Goal: Task Accomplishment & Management: Use online tool/utility

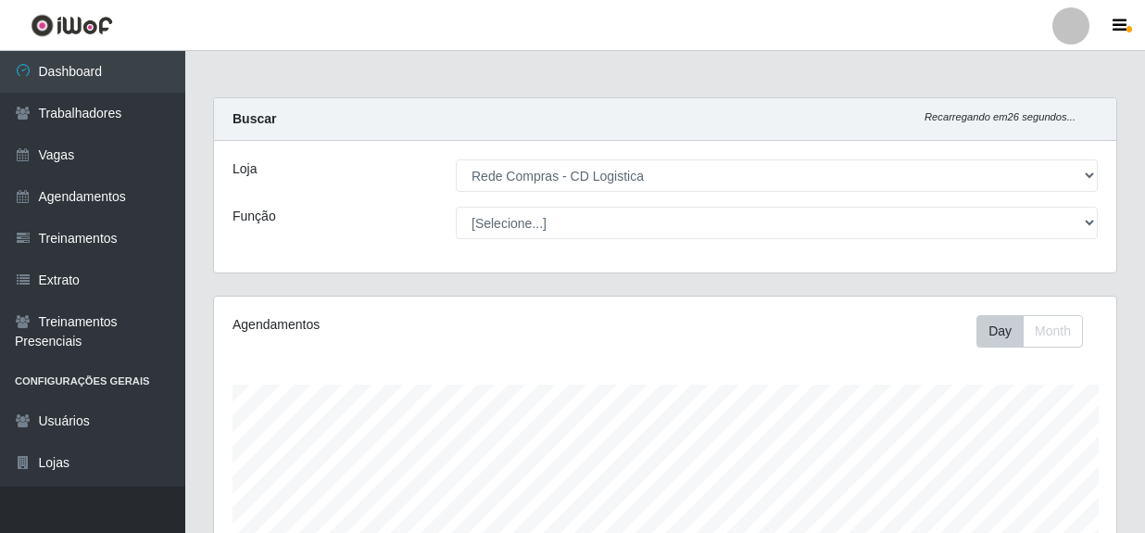
select select "429"
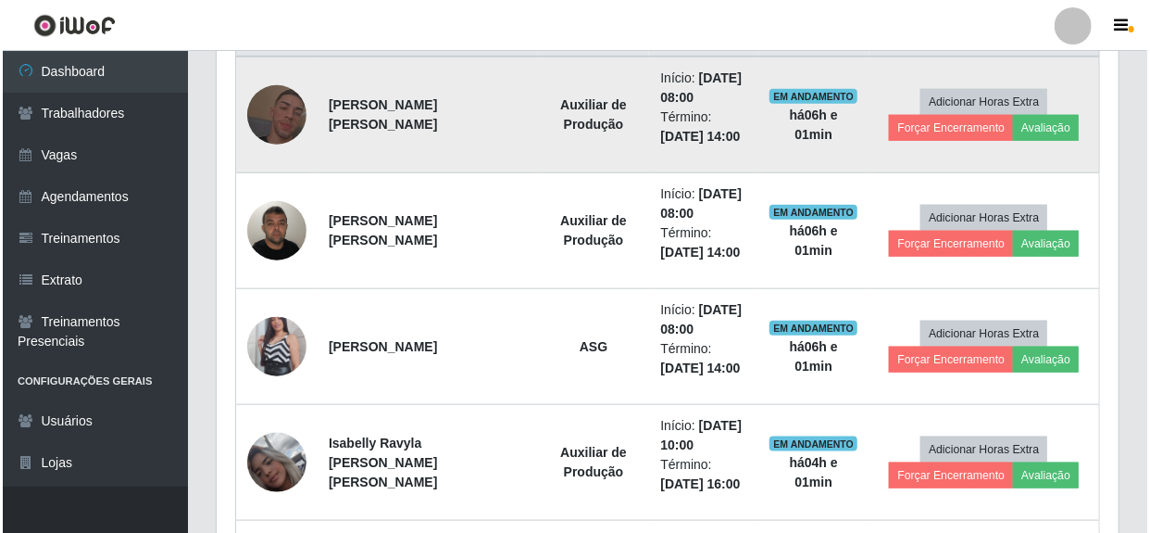
scroll to position [758, 0]
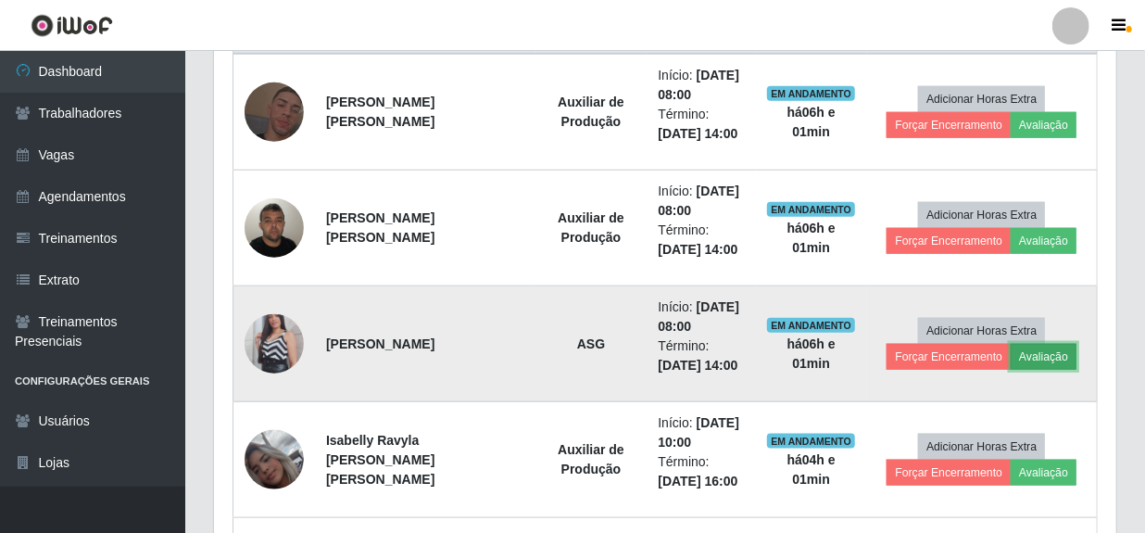
click at [1029, 354] on button "Avaliação" at bounding box center [1044, 357] width 66 height 26
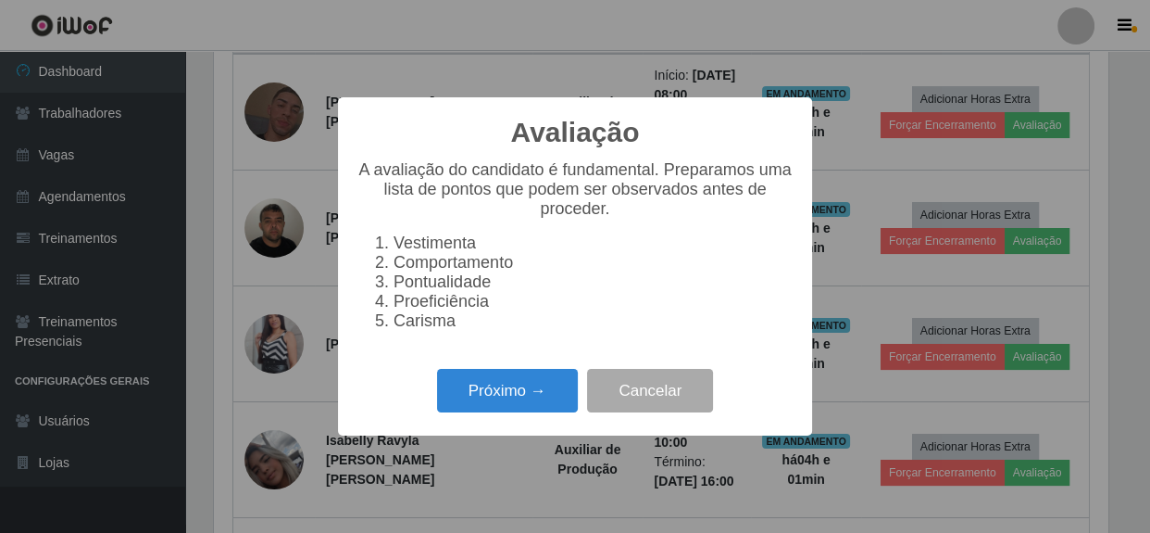
scroll to position [384, 894]
click at [328, 361] on div "Avaliação × A avaliação do candidato é fundamental. Preparamos uma lista de pon…" at bounding box center [575, 266] width 1150 height 533
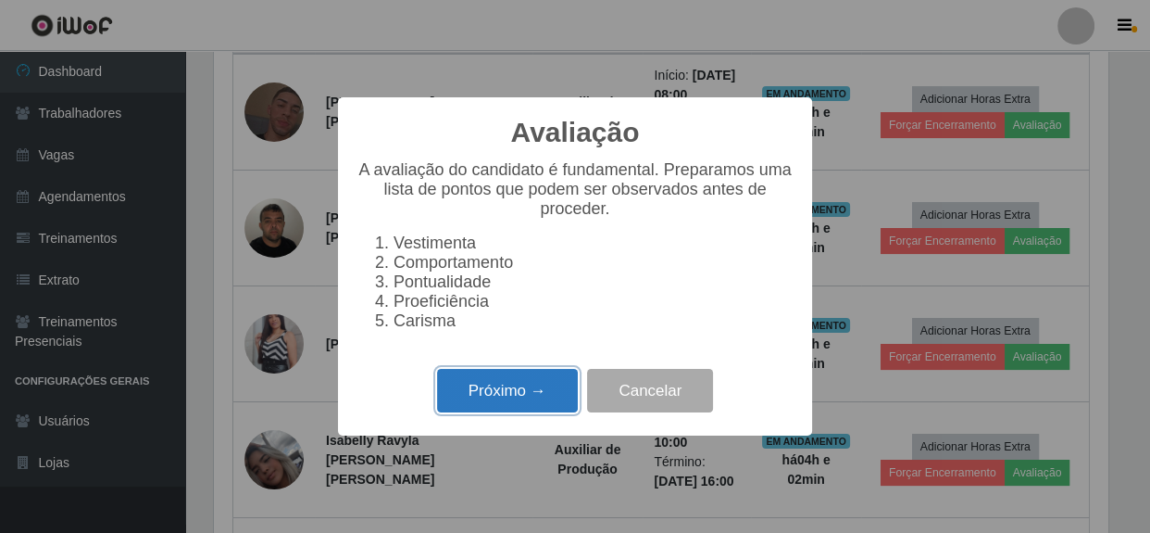
click at [497, 394] on button "Próximo →" at bounding box center [507, 391] width 141 height 44
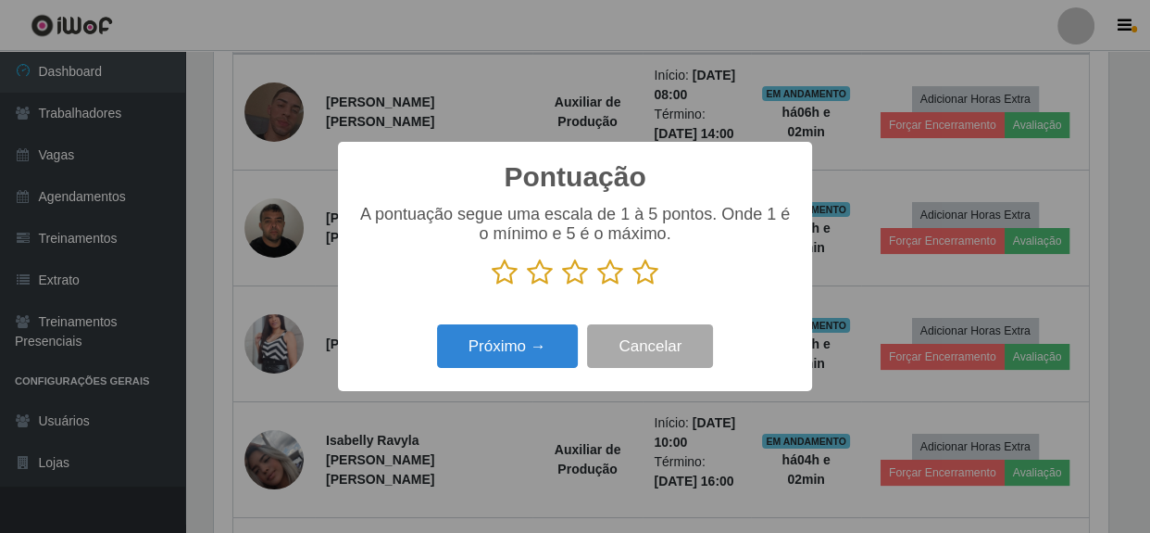
click at [644, 280] on icon at bounding box center [646, 272] width 26 height 28
click at [633, 286] on input "radio" at bounding box center [633, 286] width 0 height 0
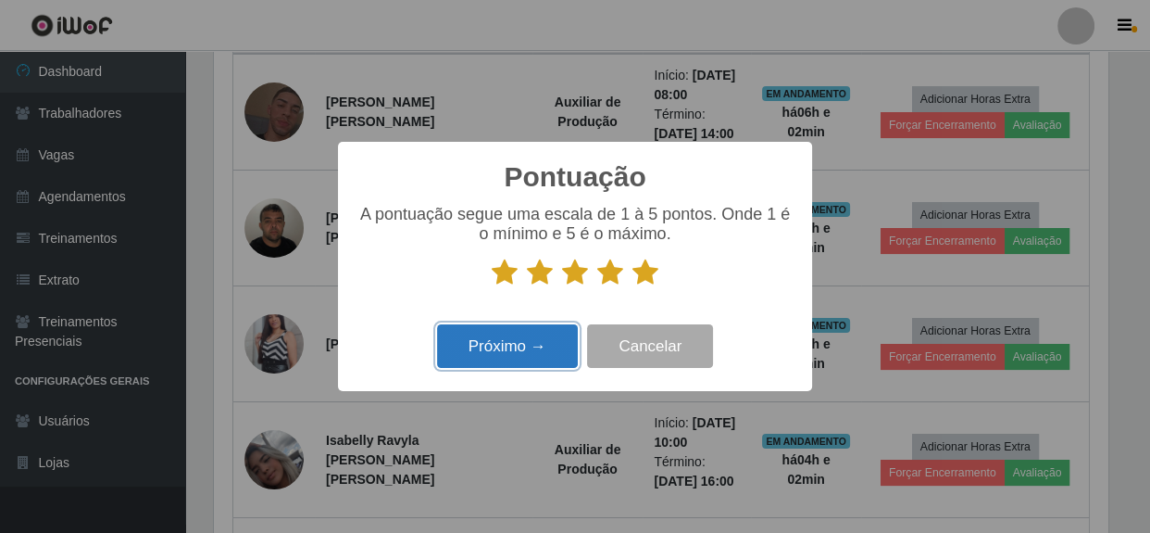
click at [528, 346] on button "Próximo →" at bounding box center [507, 346] width 141 height 44
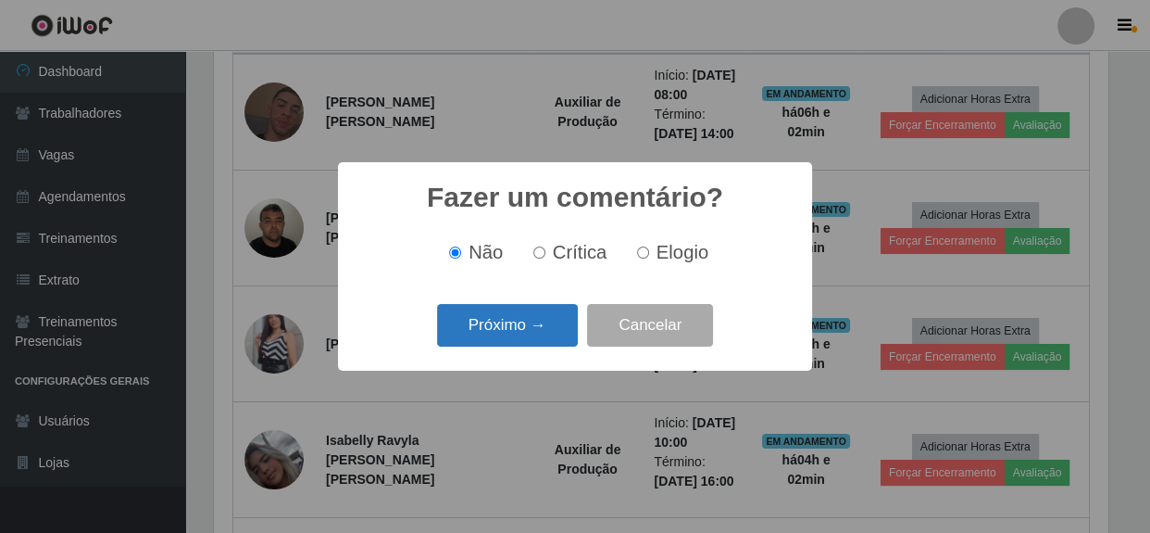
click at [516, 332] on button "Próximo →" at bounding box center [507, 326] width 141 height 44
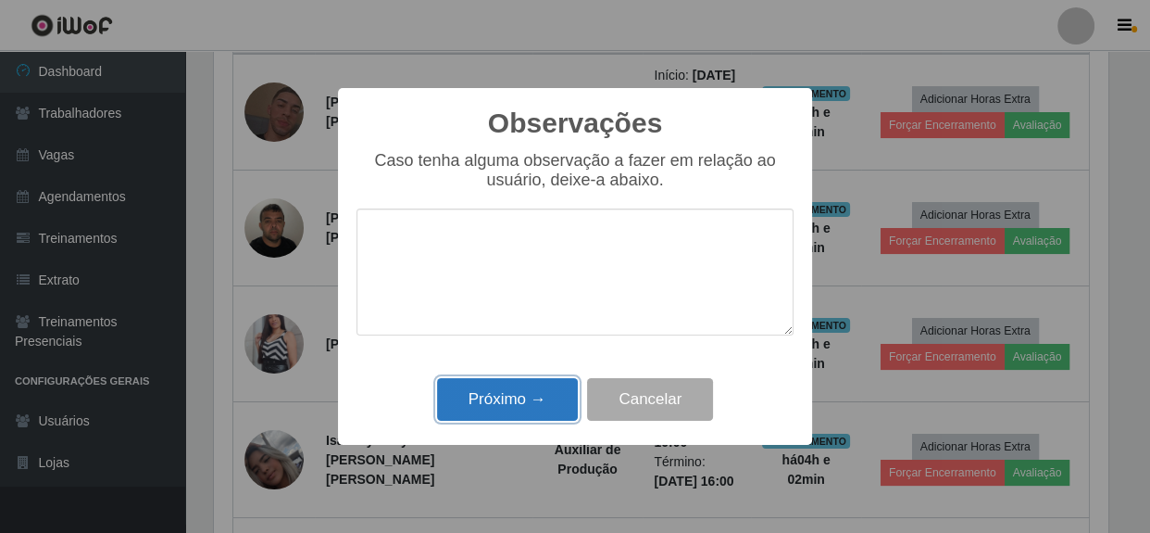
click at [500, 396] on button "Próximo →" at bounding box center [507, 400] width 141 height 44
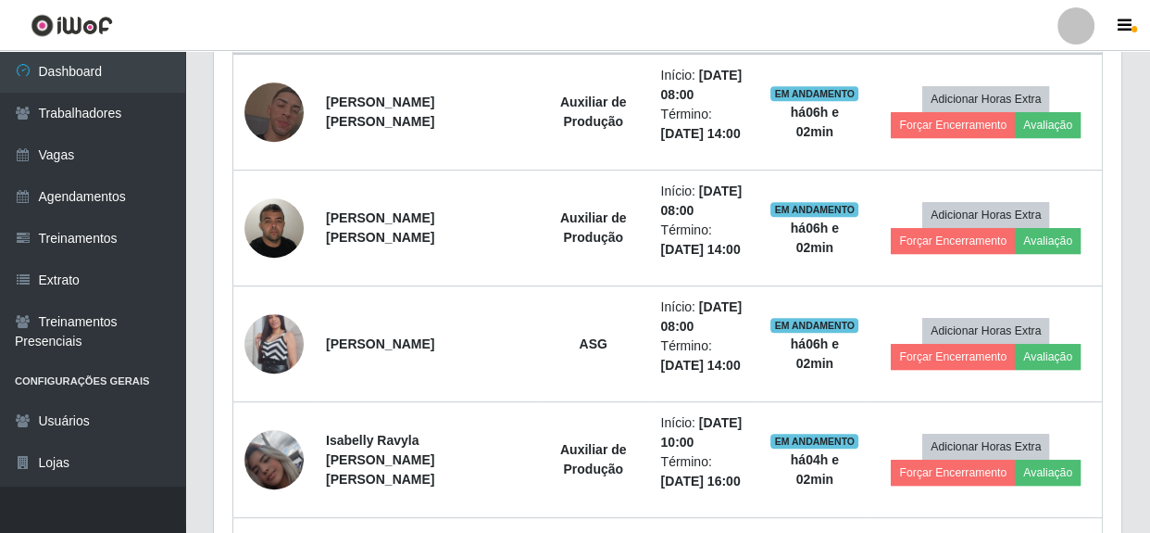
scroll to position [384, 902]
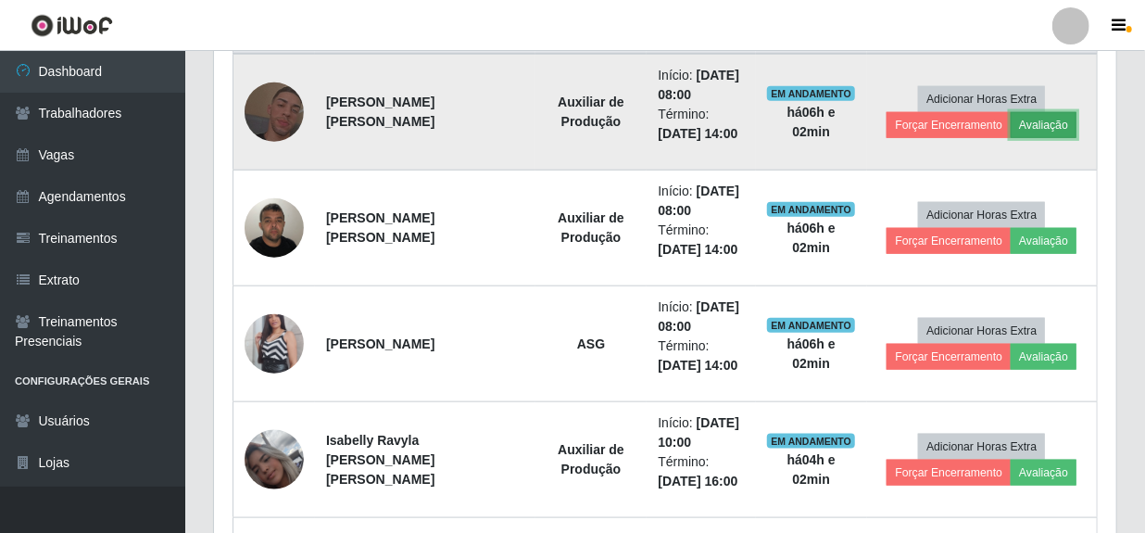
click at [1024, 125] on button "Avaliação" at bounding box center [1044, 125] width 66 height 26
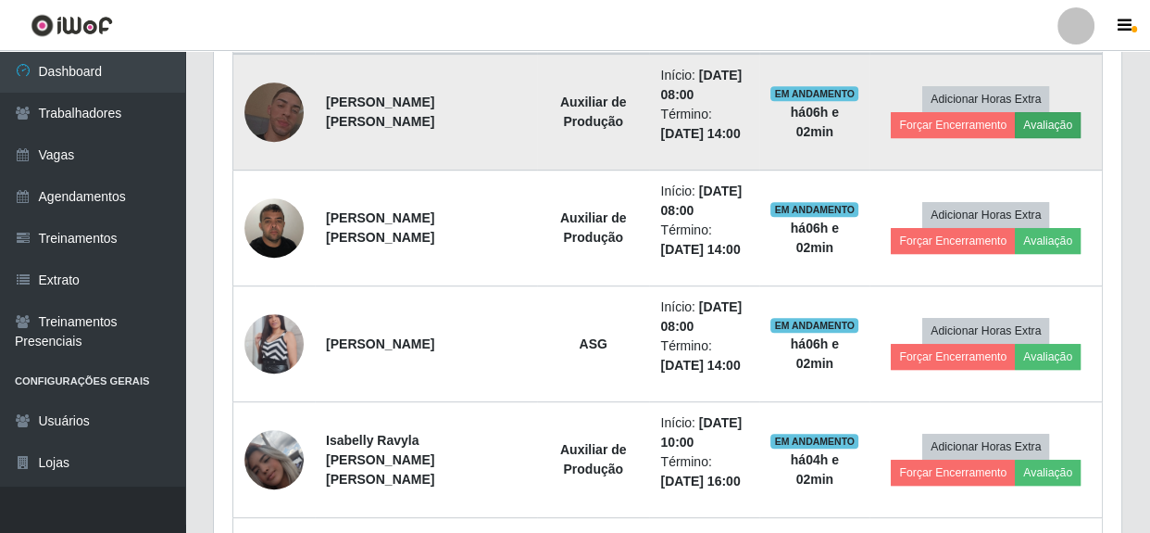
scroll to position [384, 894]
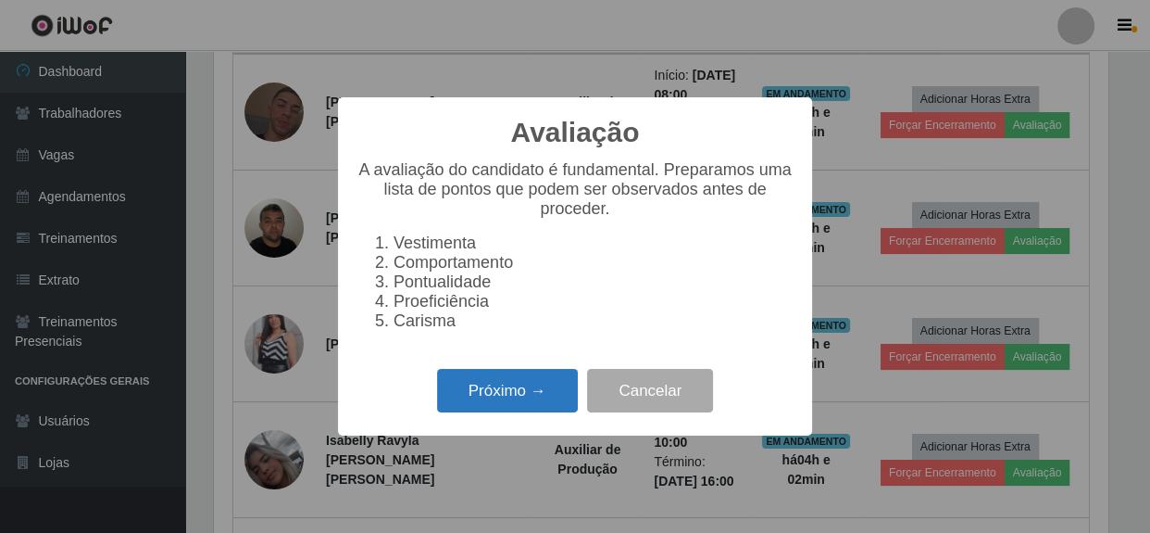
click at [479, 401] on button "Próximo →" at bounding box center [507, 391] width 141 height 44
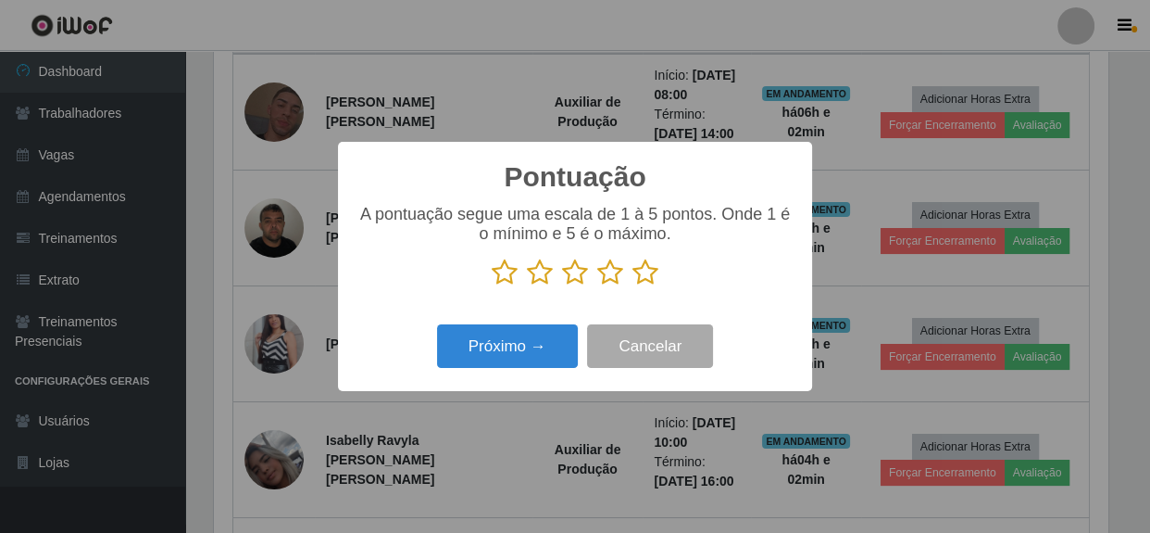
click at [648, 272] on icon at bounding box center [646, 272] width 26 height 28
click at [633, 286] on input "radio" at bounding box center [633, 286] width 0 height 0
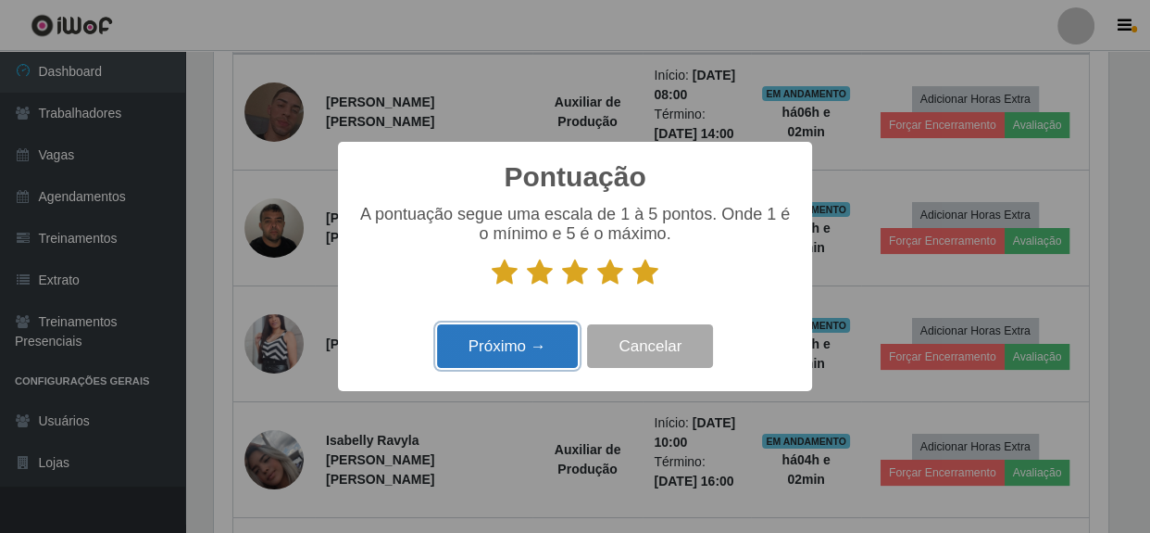
click at [528, 353] on button "Próximo →" at bounding box center [507, 346] width 141 height 44
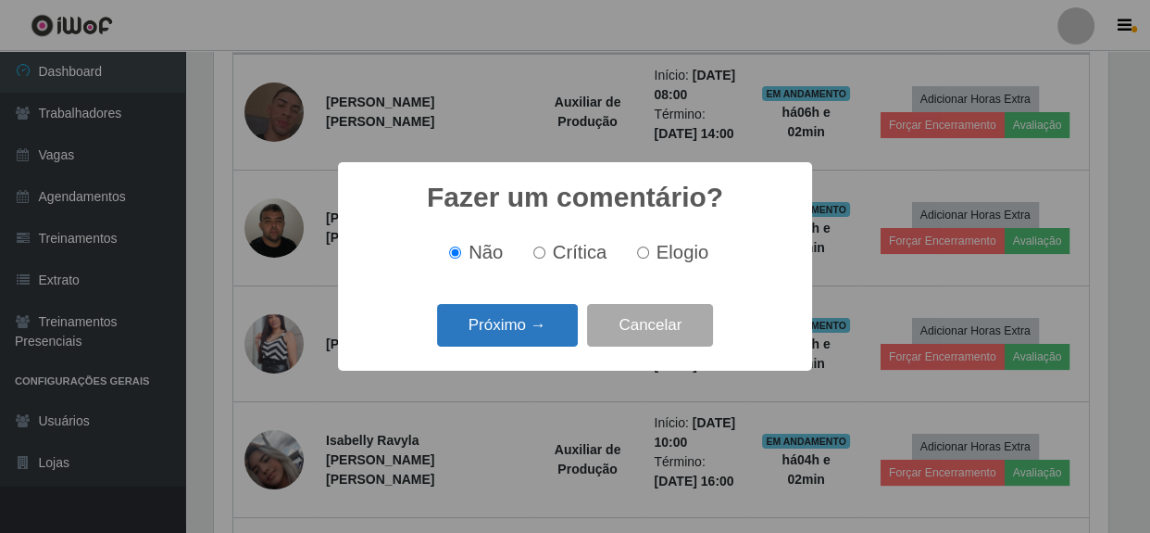
click at [530, 327] on button "Próximo →" at bounding box center [507, 326] width 141 height 44
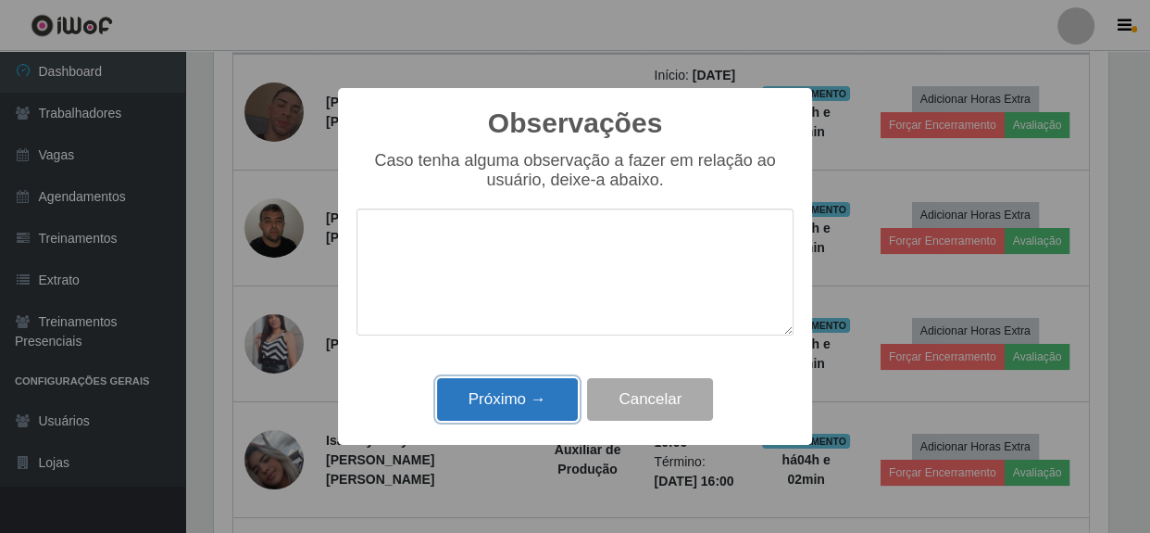
click at [519, 395] on button "Próximo →" at bounding box center [507, 400] width 141 height 44
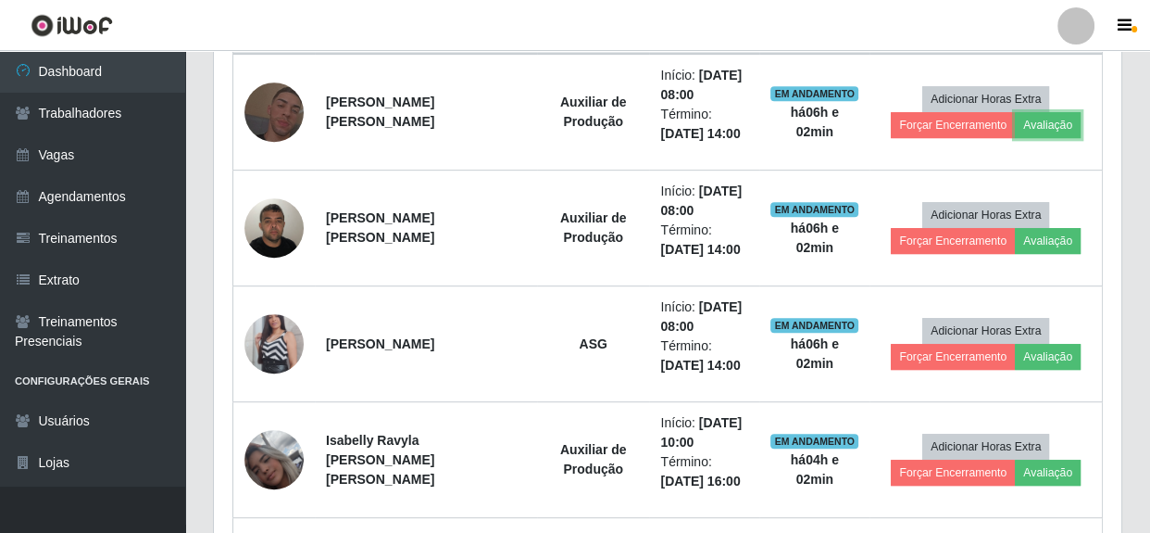
scroll to position [384, 902]
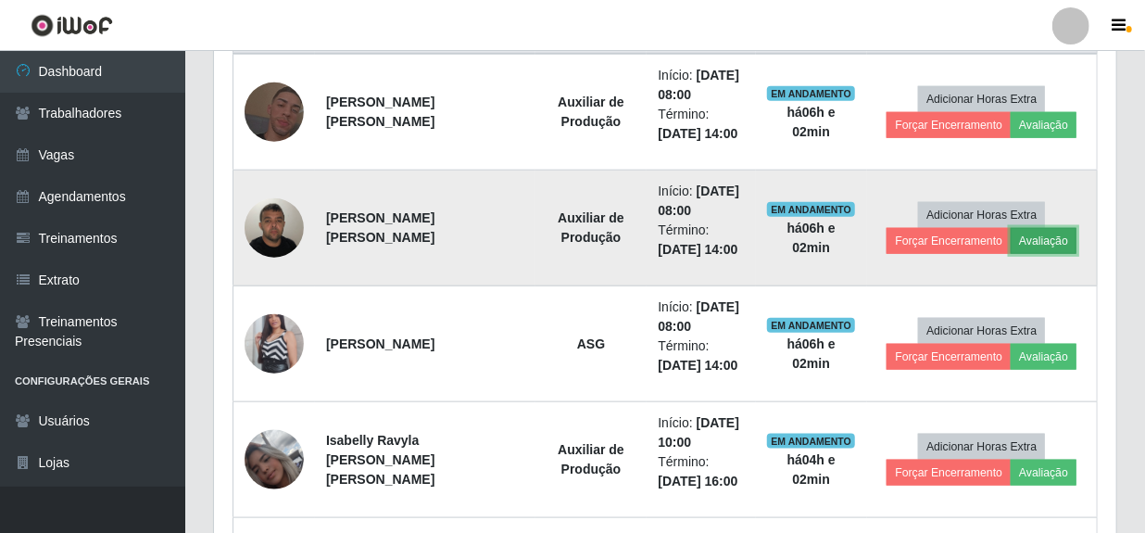
click at [1038, 235] on button "Avaliação" at bounding box center [1044, 241] width 66 height 26
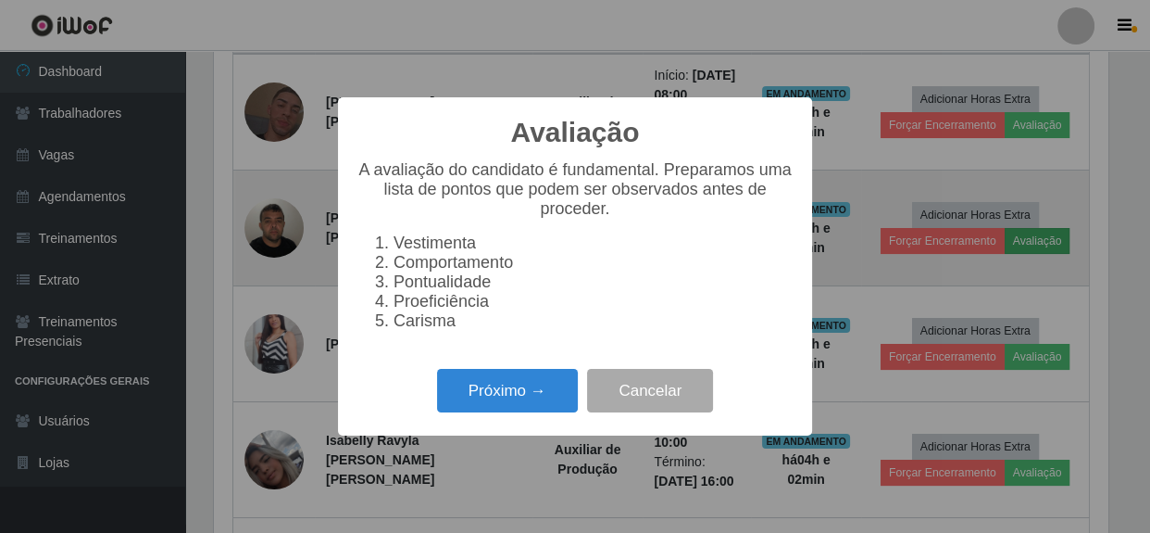
scroll to position [384, 894]
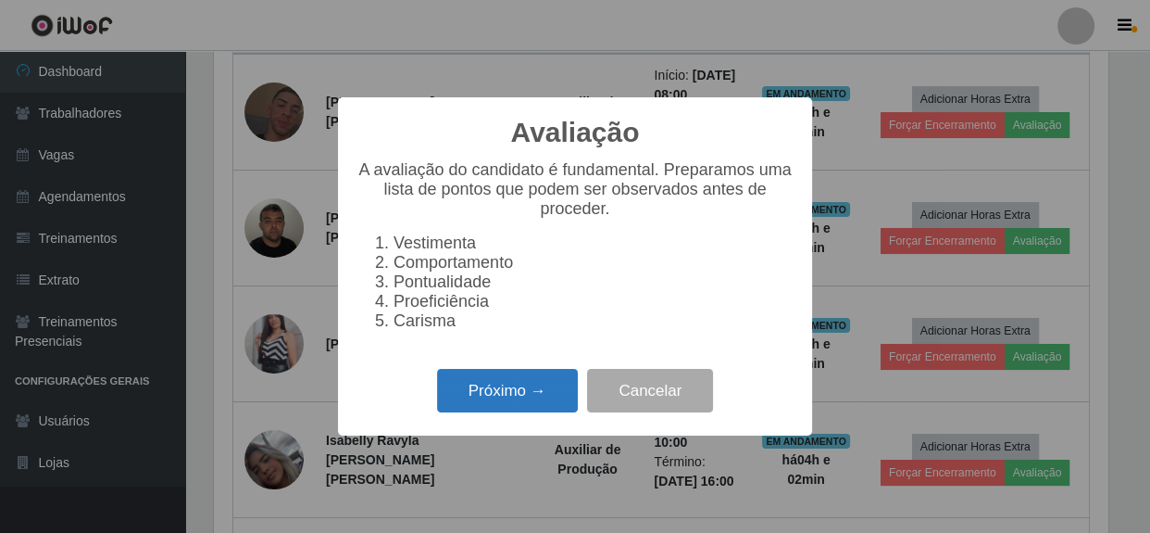
click at [525, 397] on button "Próximo →" at bounding box center [507, 391] width 141 height 44
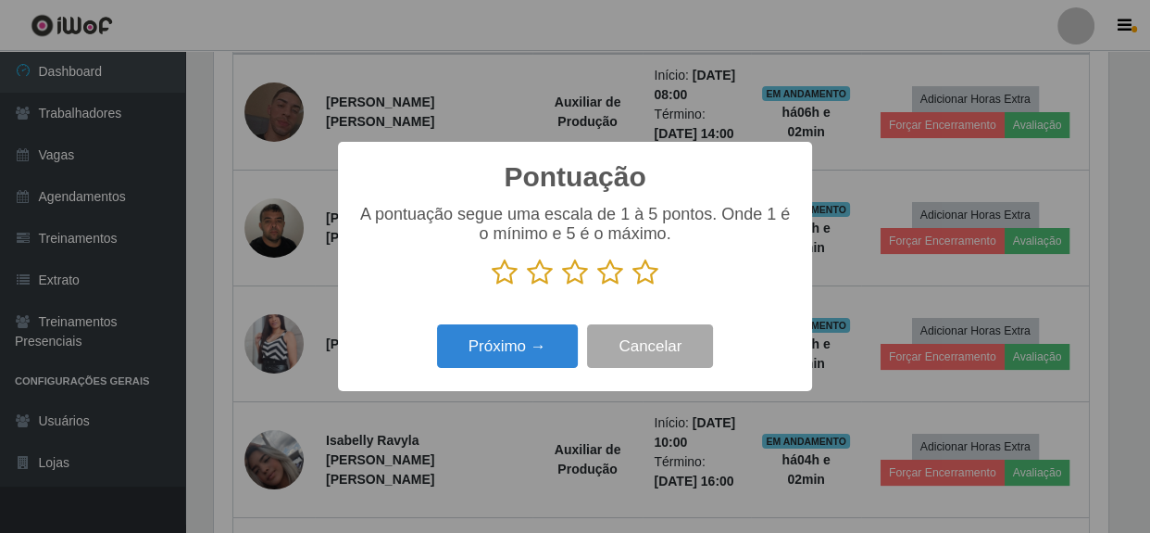
scroll to position [925917, 925405]
click at [650, 276] on icon at bounding box center [646, 272] width 26 height 28
click at [633, 286] on input "radio" at bounding box center [633, 286] width 0 height 0
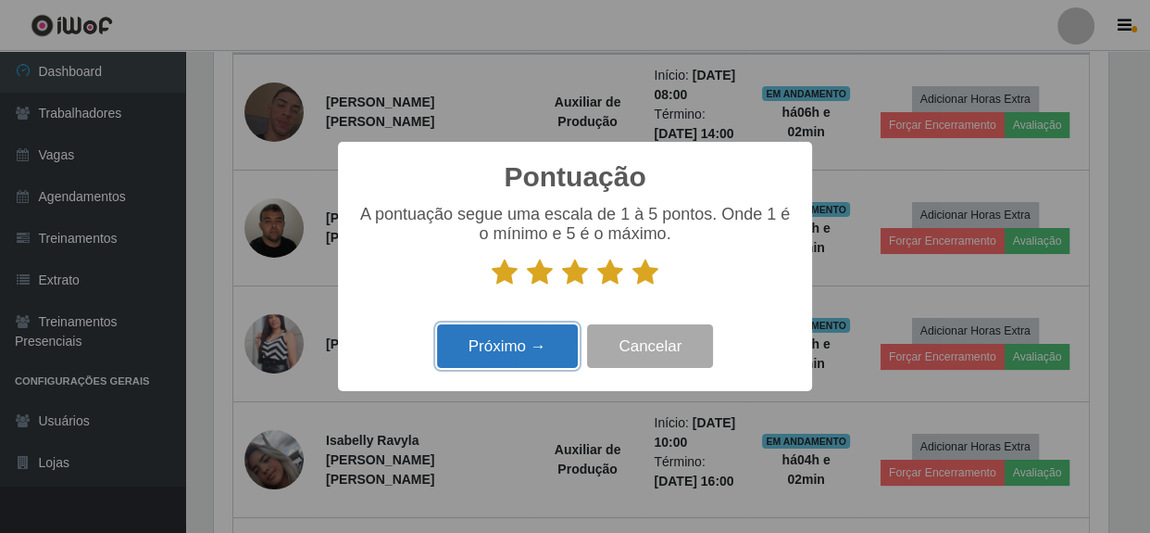
click at [545, 365] on button "Próximo →" at bounding box center [507, 346] width 141 height 44
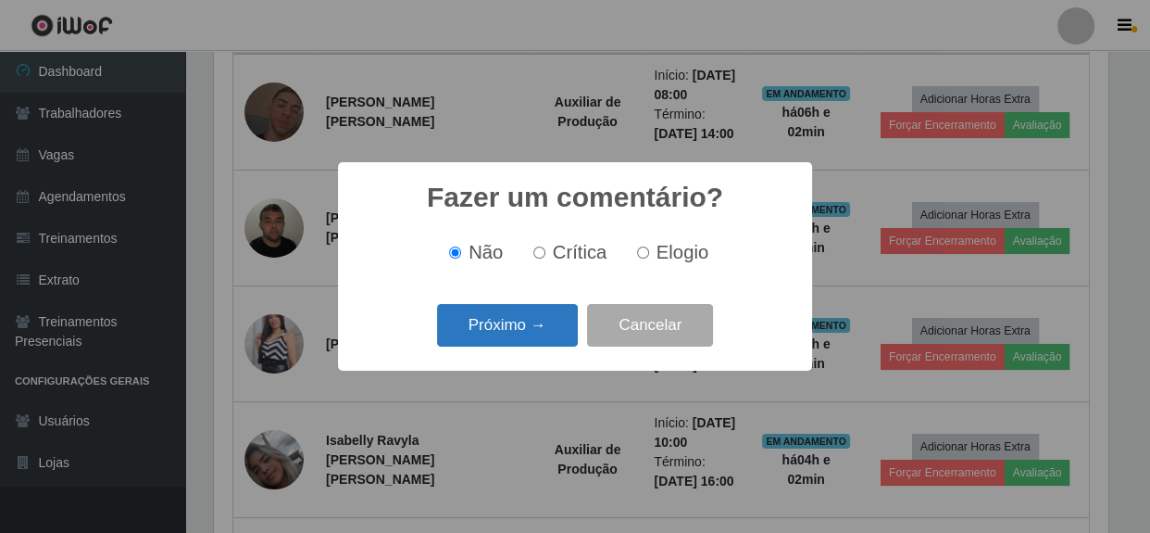
click at [528, 333] on button "Próximo →" at bounding box center [507, 326] width 141 height 44
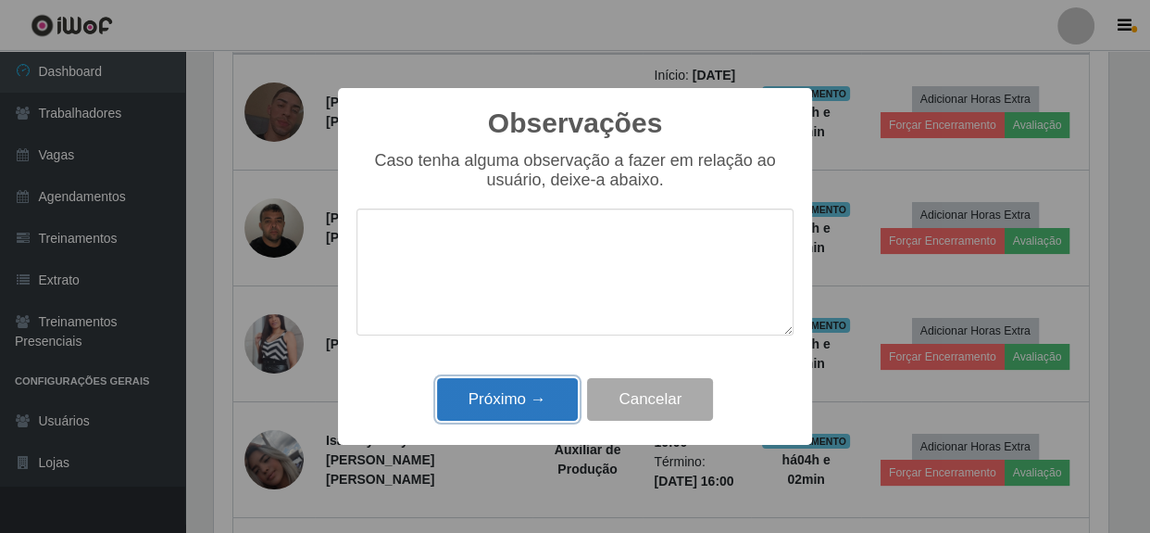
click at [517, 386] on button "Próximo →" at bounding box center [507, 400] width 141 height 44
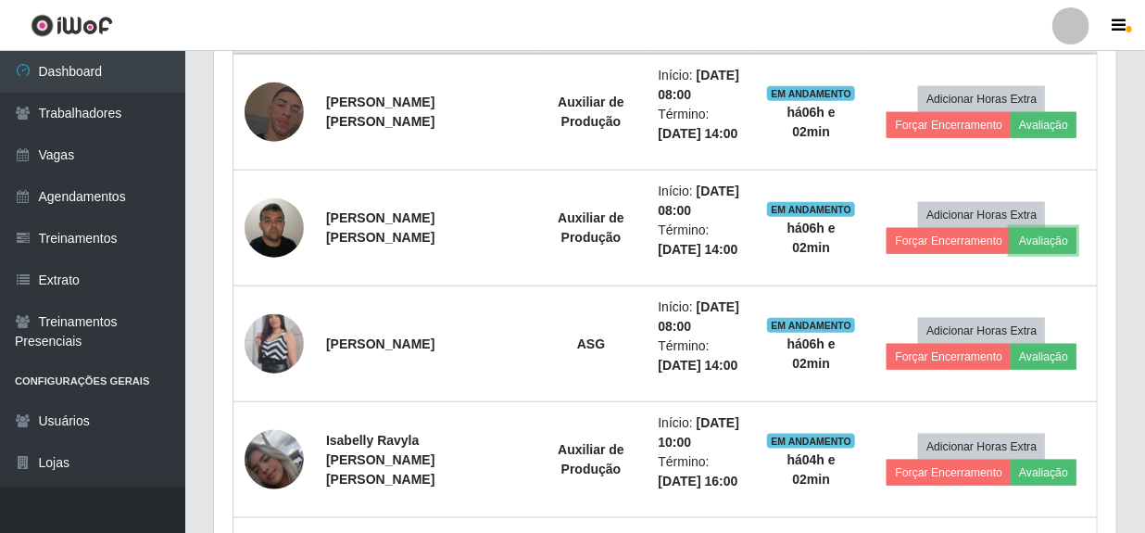
scroll to position [384, 902]
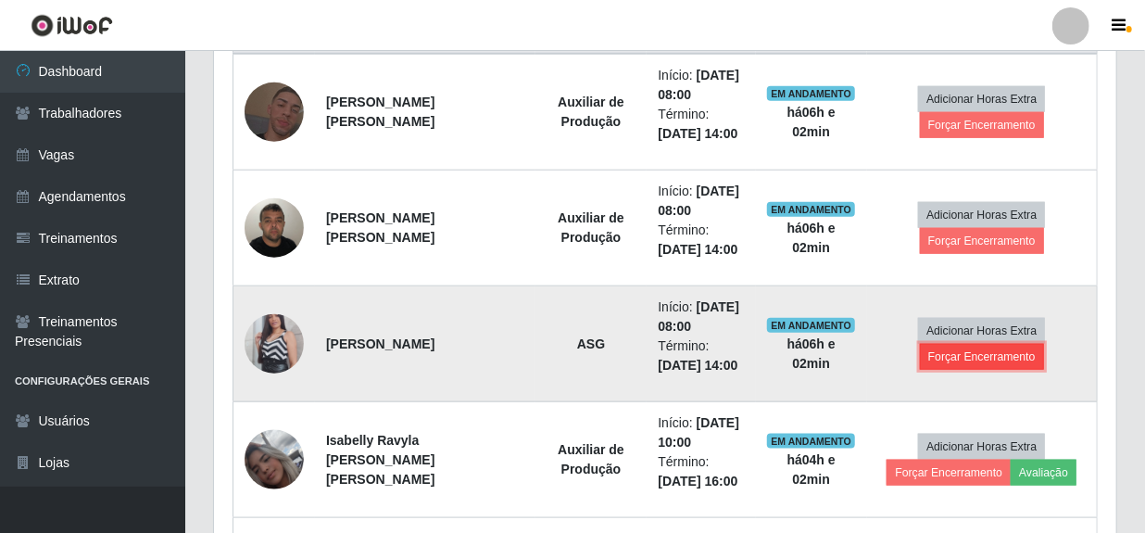
click at [956, 355] on button "Forçar Encerramento" at bounding box center [982, 357] width 124 height 26
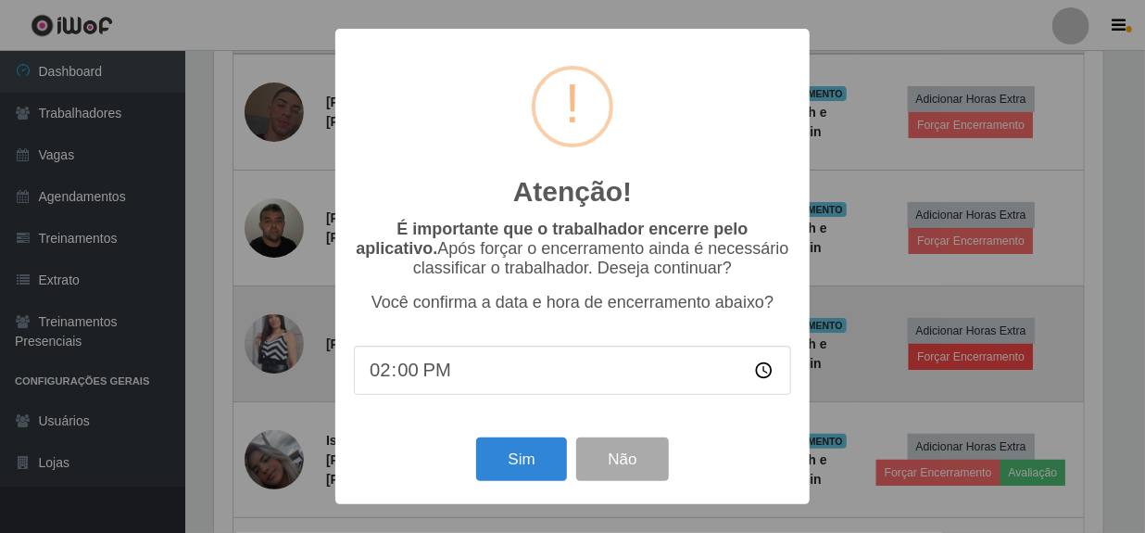
scroll to position [384, 894]
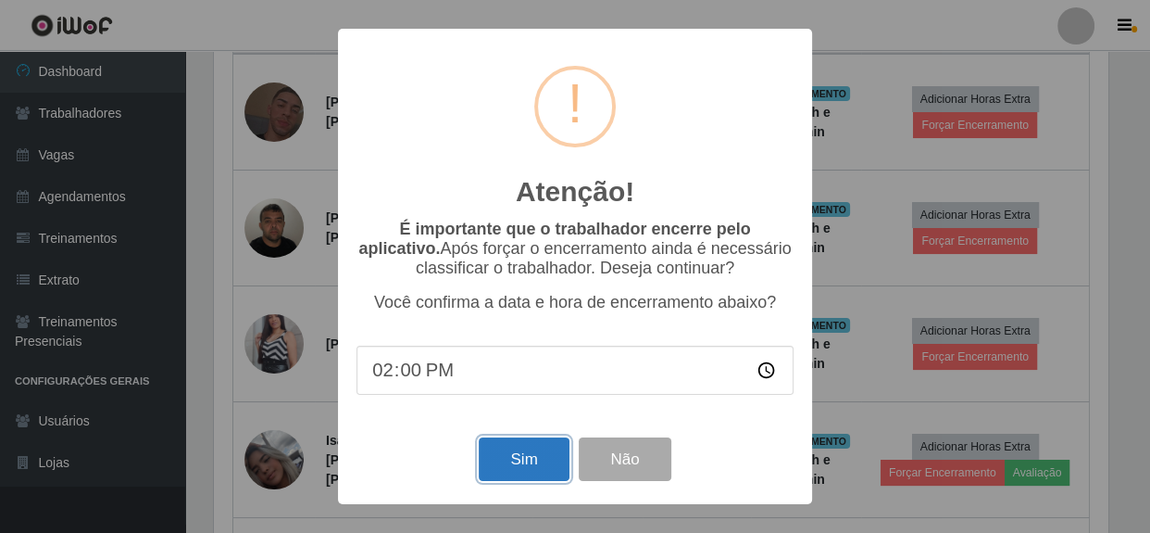
click at [543, 456] on button "Sim" at bounding box center [524, 459] width 90 height 44
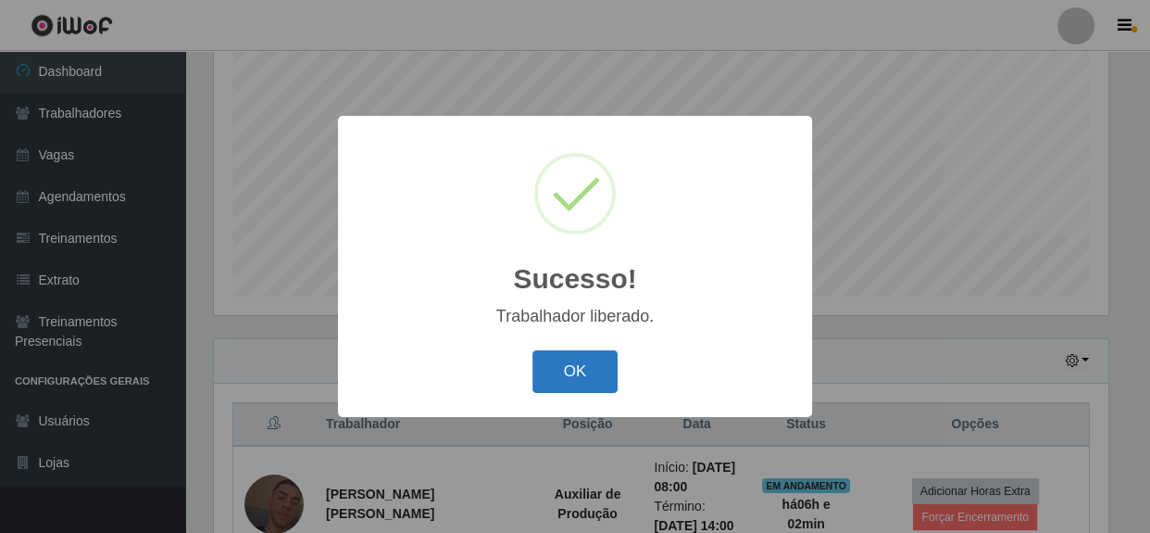
click at [558, 372] on button "OK" at bounding box center [576, 372] width 86 height 44
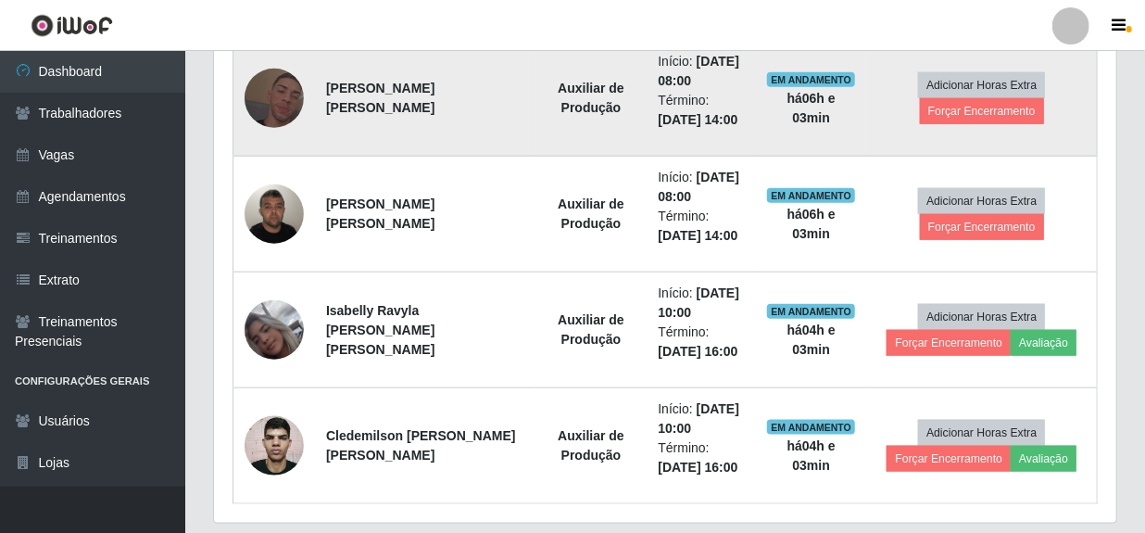
scroll to position [787, 0]
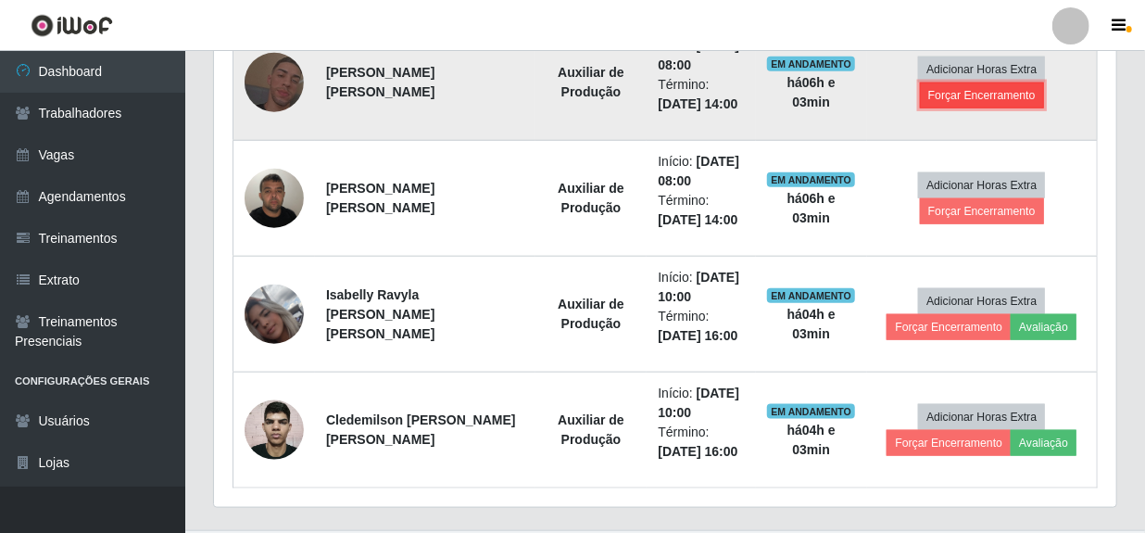
click at [963, 101] on button "Forçar Encerramento" at bounding box center [982, 95] width 124 height 26
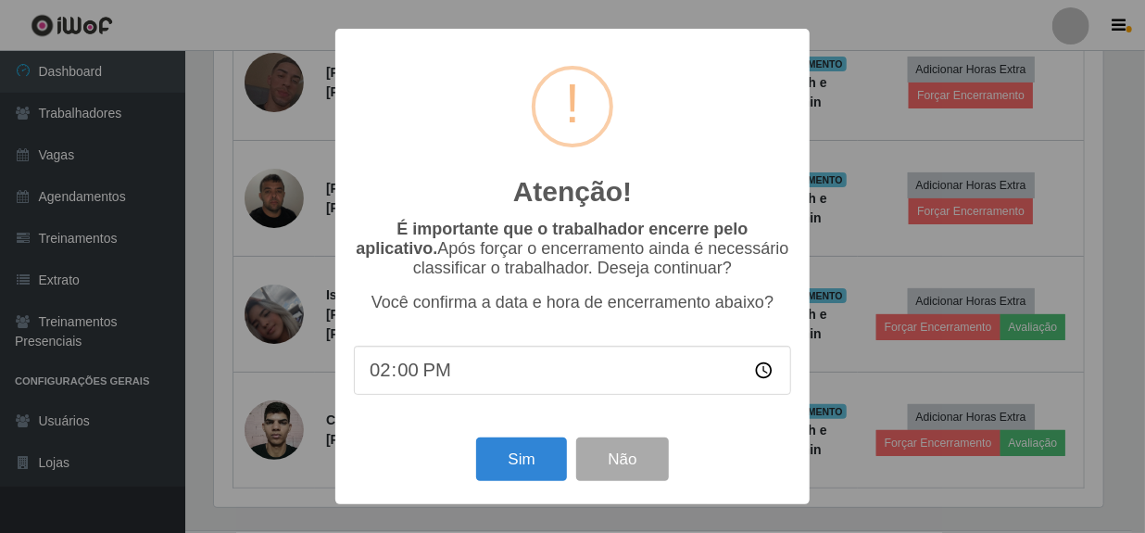
scroll to position [384, 894]
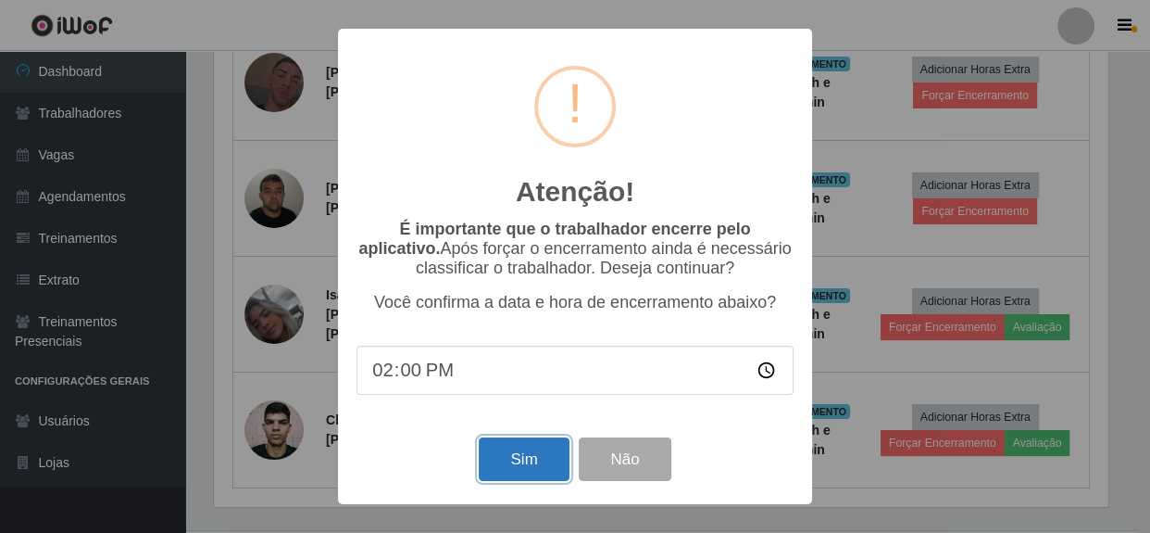
click at [528, 462] on button "Sim" at bounding box center [524, 459] width 90 height 44
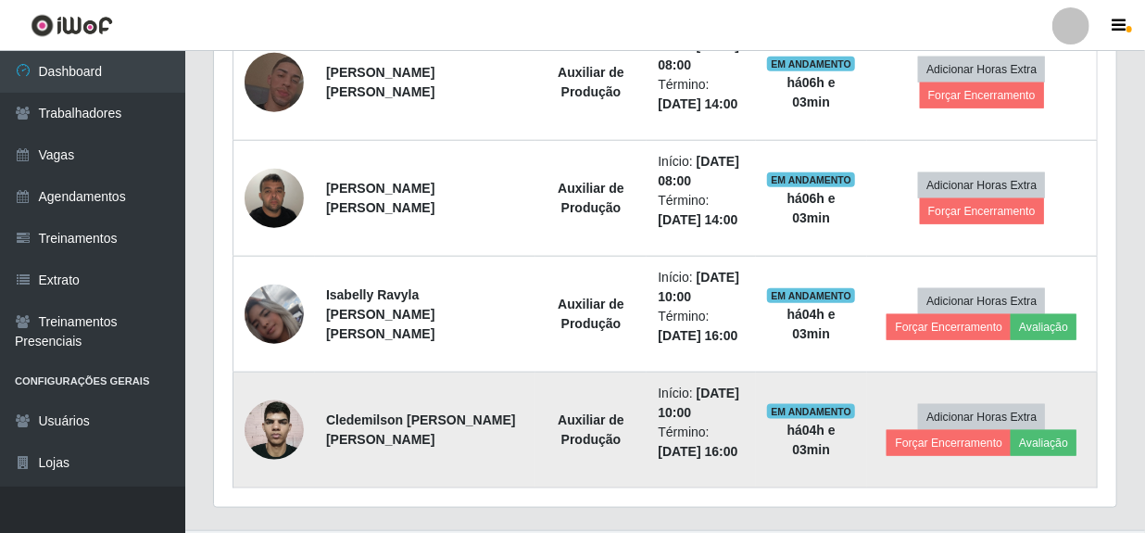
scroll to position [0, 0]
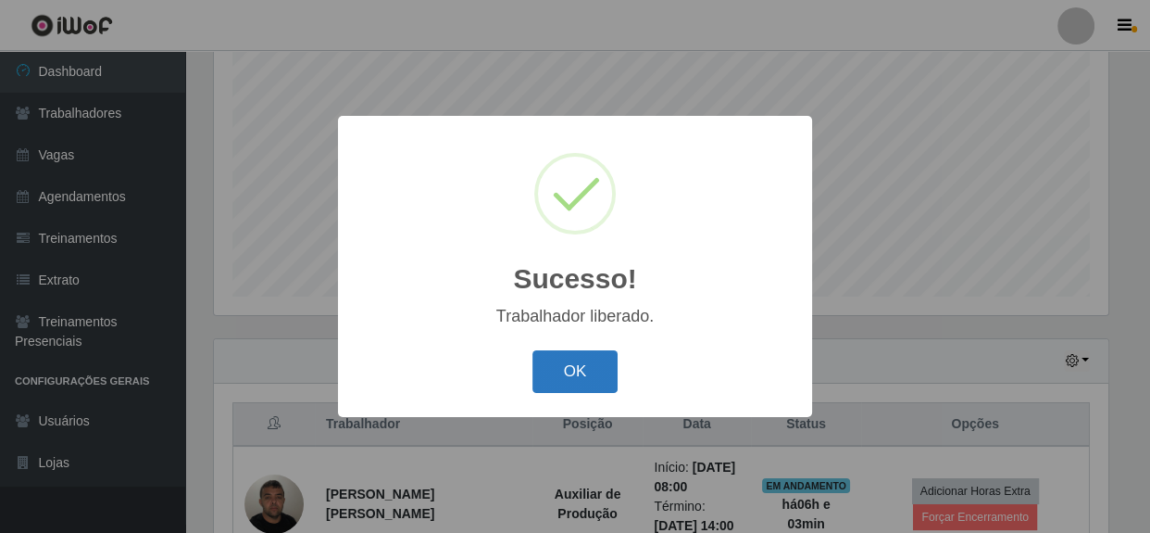
click at [584, 367] on button "OK" at bounding box center [576, 372] width 86 height 44
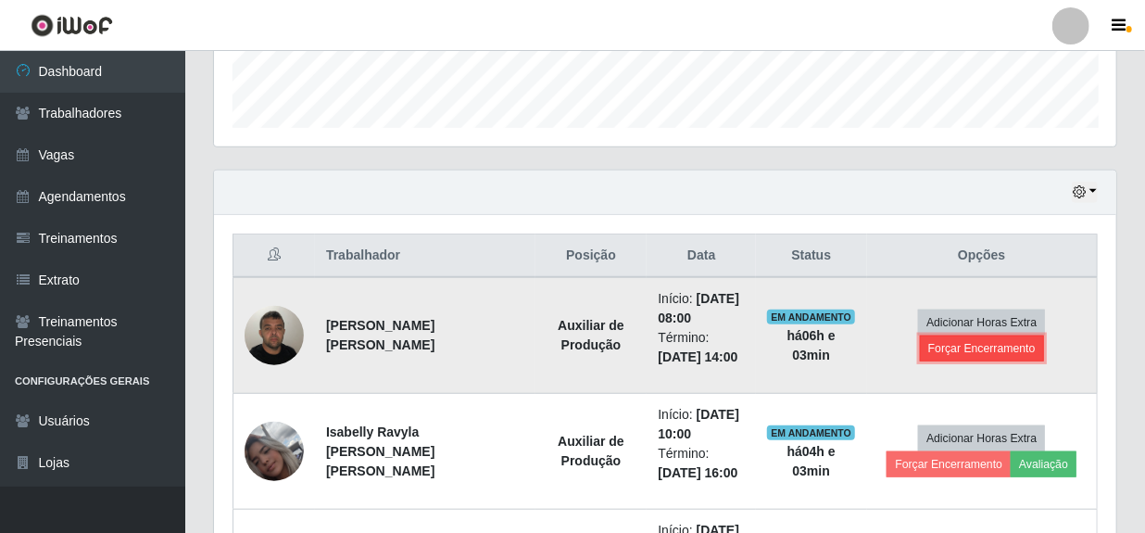
click at [944, 352] on button "Forçar Encerramento" at bounding box center [982, 348] width 124 height 26
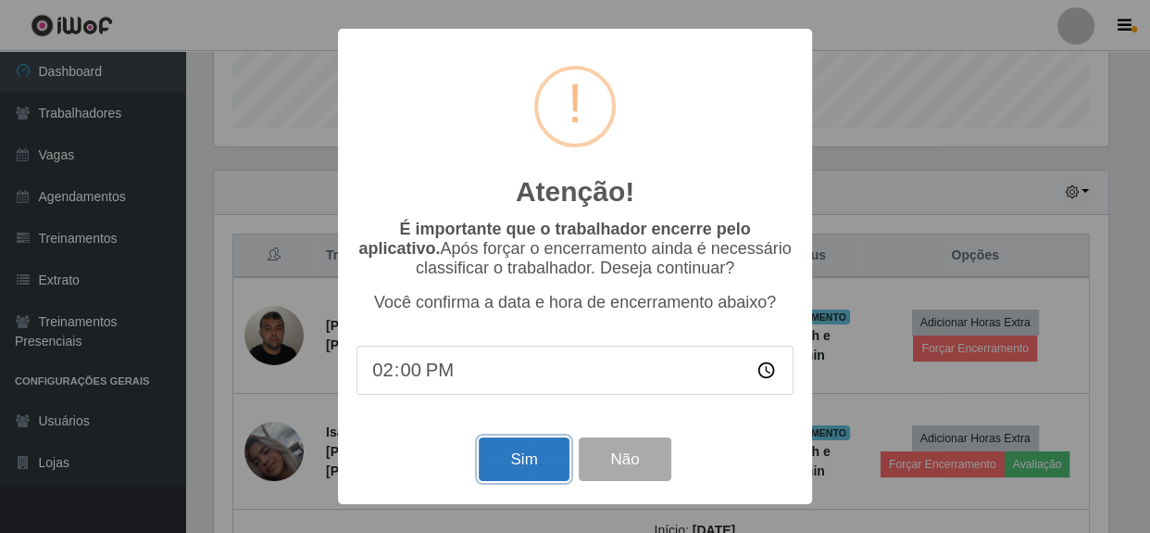
click at [534, 459] on button "Sim" at bounding box center [524, 459] width 90 height 44
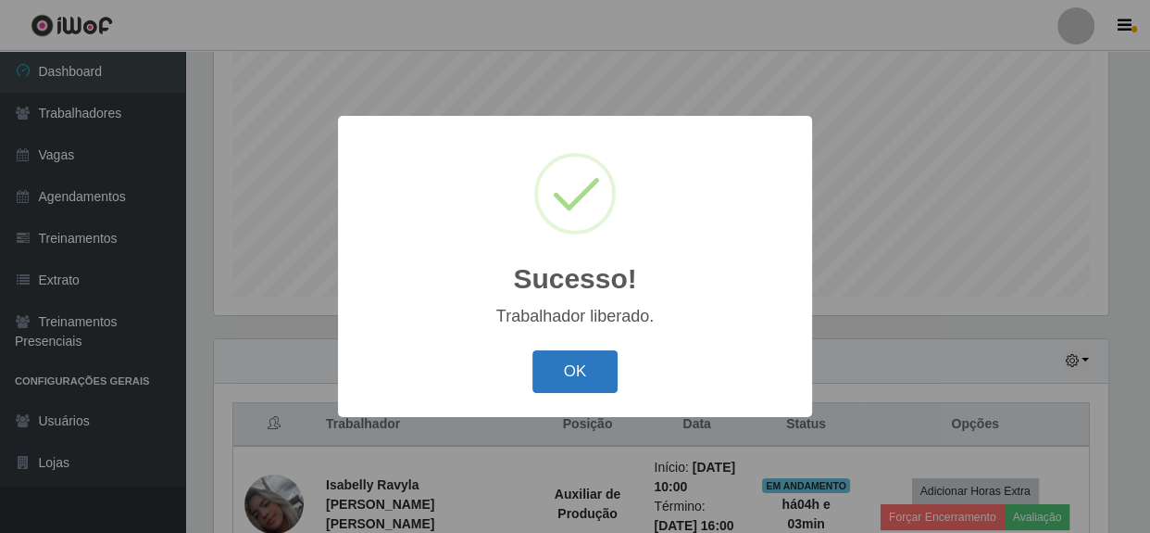
click at [575, 358] on button "OK" at bounding box center [576, 372] width 86 height 44
